Goal: Task Accomplishment & Management: Manage account settings

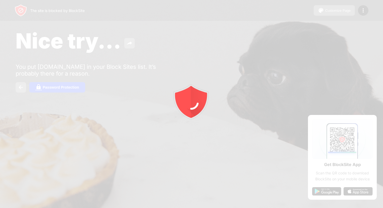
click at [365, 13] on div at bounding box center [191, 104] width 383 height 208
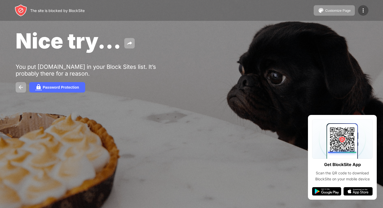
click at [364, 13] on img at bounding box center [363, 10] width 6 height 6
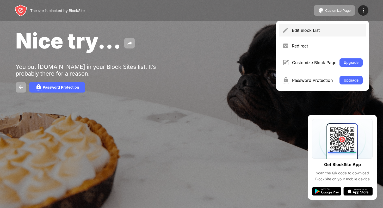
click at [338, 33] on div "Edit Block List" at bounding box center [322, 30] width 87 height 13
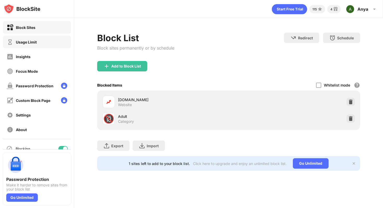
click at [51, 40] on div "Usage Limit" at bounding box center [37, 42] width 68 height 13
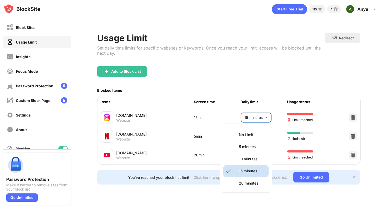
click at [256, 114] on body "Block Sites Usage Limit Insights Focus Mode Password Protection Custom Block Pa…" at bounding box center [191, 104] width 383 height 208
click at [253, 158] on p "10 minutes" at bounding box center [252, 159] width 27 height 6
type input "**"
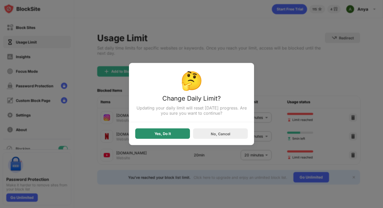
click at [167, 136] on div "Yes, Do It" at bounding box center [163, 134] width 16 height 4
